Goal: Information Seeking & Learning: Check status

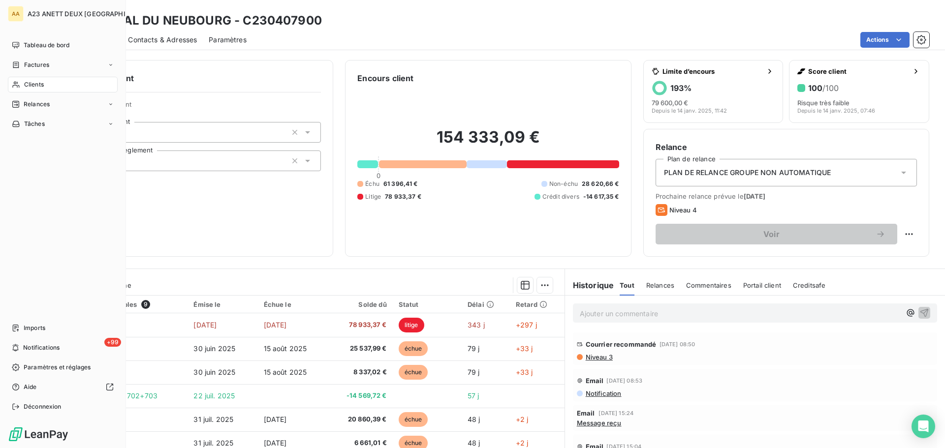
click at [23, 81] on div "Clients" at bounding box center [63, 85] width 110 height 16
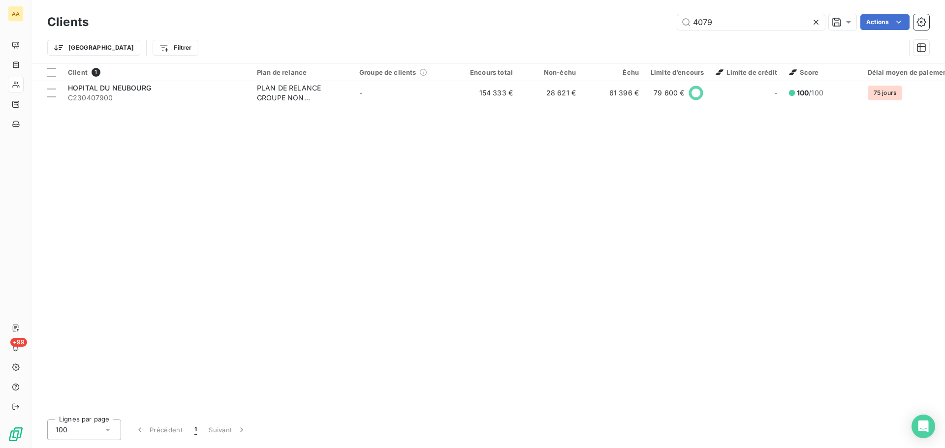
drag, startPoint x: 710, startPoint y: 29, endPoint x: 454, endPoint y: 27, distance: 256.8
click at [493, 29] on div "4079 Actions" at bounding box center [514, 22] width 828 height 16
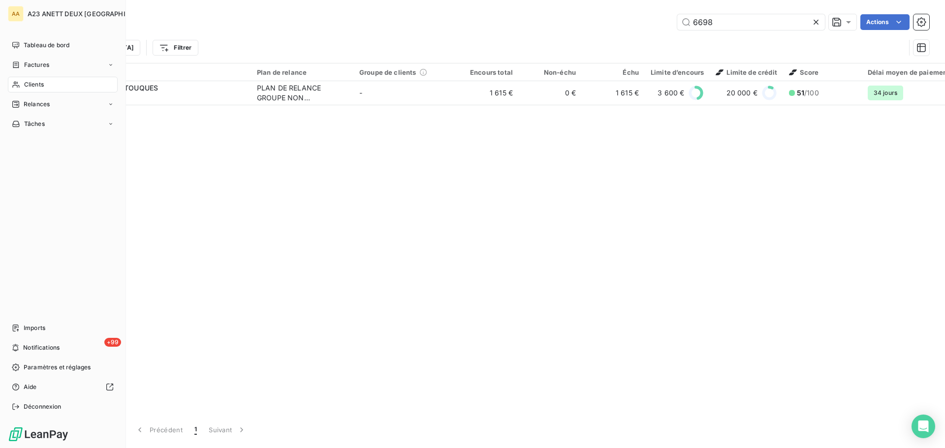
type input "6698"
click at [123, 101] on div "AA A23 ANETT DEUX NORMANDIE Tableau de bord Factures Clients Relances Tâches Im…" at bounding box center [63, 224] width 126 height 448
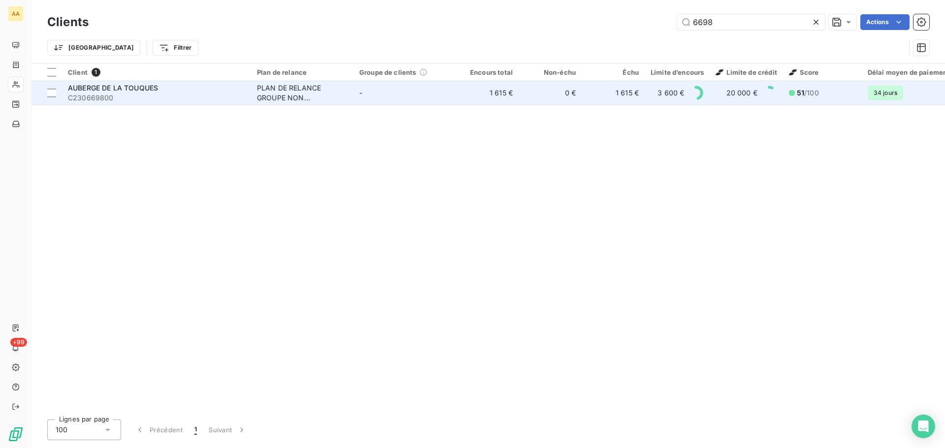
click at [138, 95] on span "C230669800" at bounding box center [156, 98] width 177 height 10
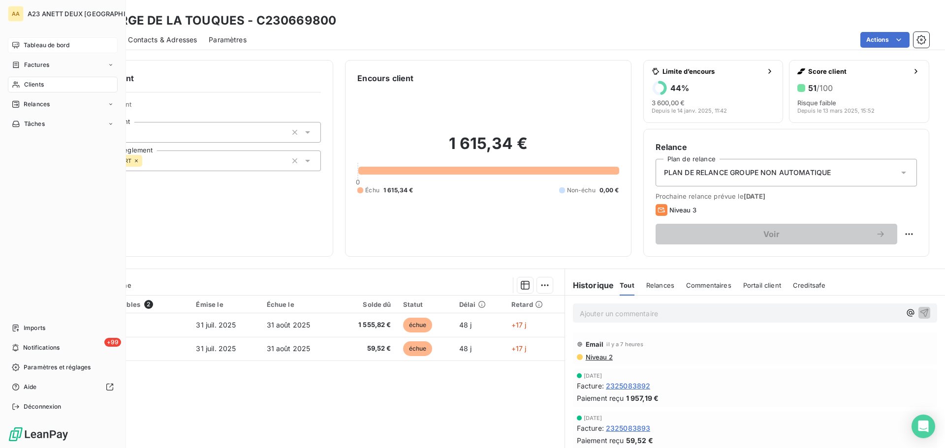
click at [34, 46] on span "Tableau de bord" at bounding box center [47, 45] width 46 height 9
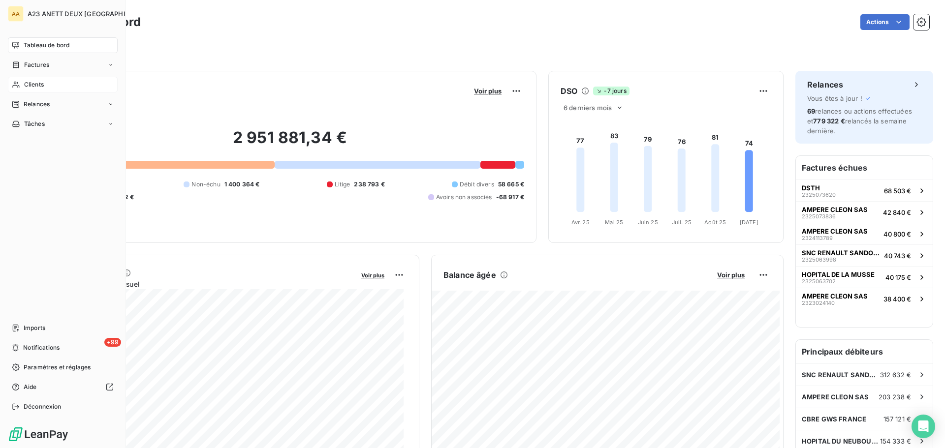
click at [31, 83] on span "Clients" at bounding box center [34, 84] width 20 height 9
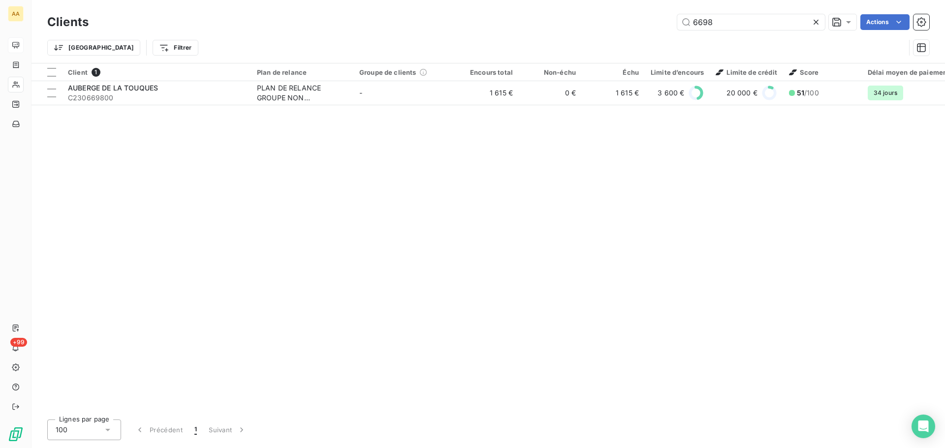
drag, startPoint x: 726, startPoint y: 28, endPoint x: 644, endPoint y: 30, distance: 81.7
click at [644, 30] on div "Clients 6698 Actions" at bounding box center [488, 22] width 882 height 21
type input "9251"
click at [142, 105] on div "Client 1 Plan de relance Groupe de clients Encours total Non-échu Échu Limite d…" at bounding box center [487, 237] width 913 height 348
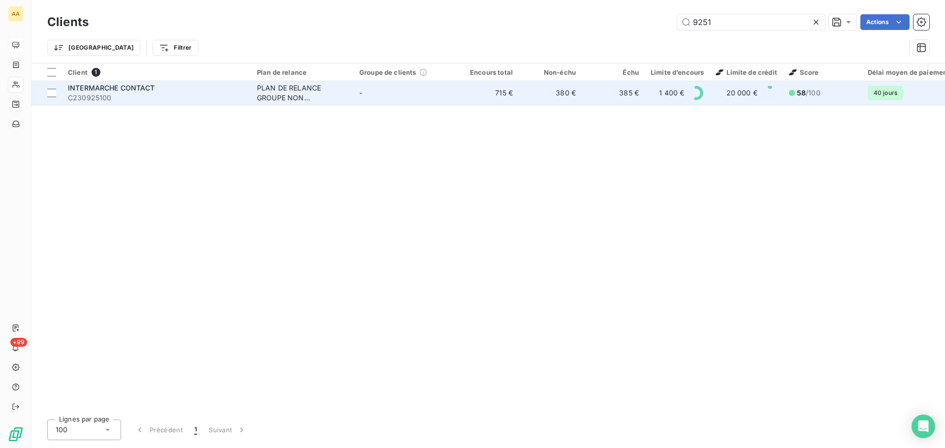
click at [141, 95] on span "C230925100" at bounding box center [156, 98] width 177 height 10
